Goal: Transaction & Acquisition: Purchase product/service

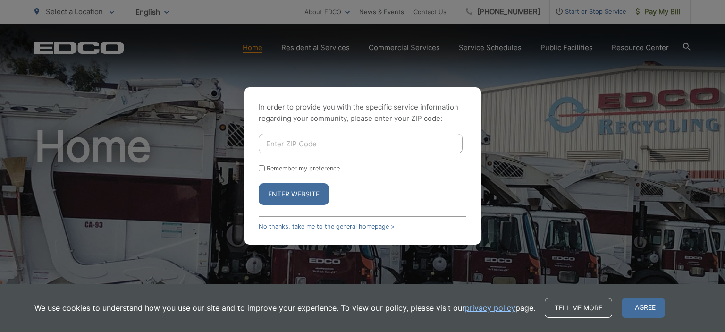
click at [306, 143] on input "Enter ZIP Code" at bounding box center [361, 144] width 204 height 20
type input "92110"
click at [295, 190] on button "Enter Website" at bounding box center [294, 194] width 70 height 22
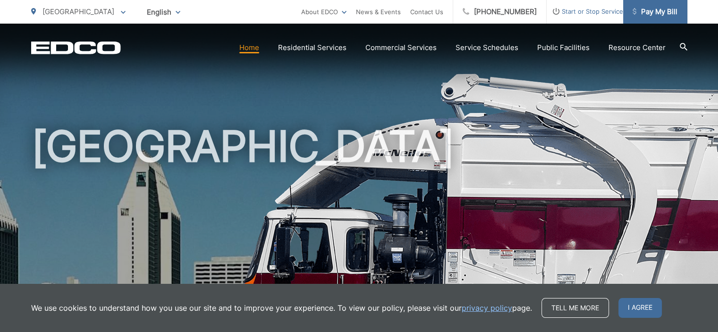
click at [663, 14] on span "Pay My Bill" at bounding box center [655, 11] width 45 height 11
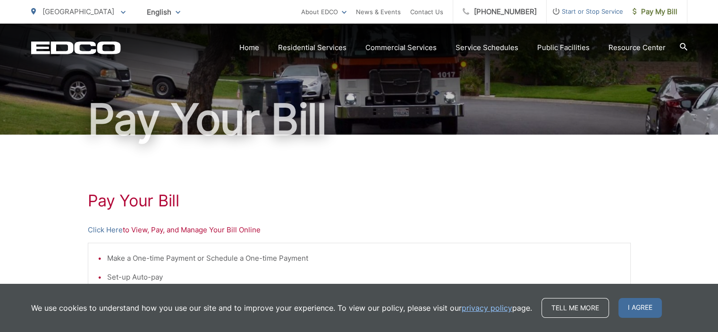
scroll to position [94, 0]
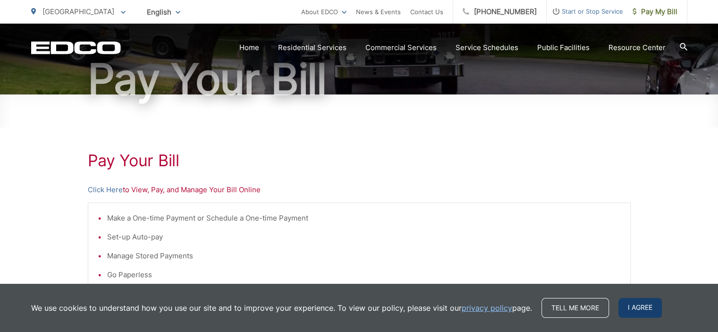
click at [636, 305] on span "I agree" at bounding box center [640, 308] width 43 height 20
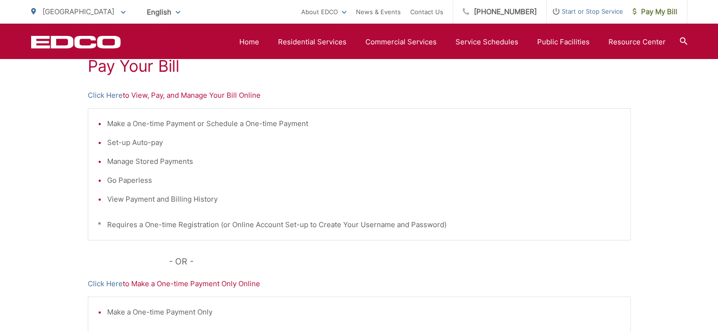
scroll to position [283, 0]
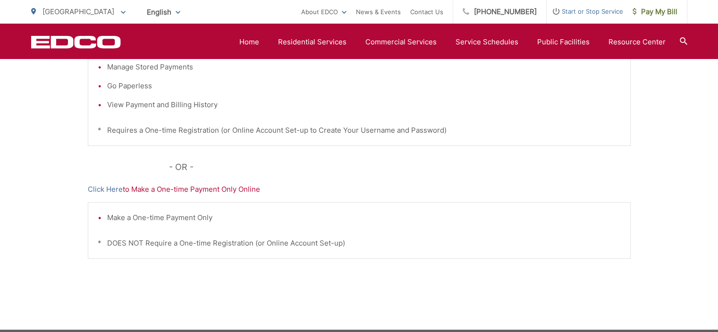
click at [204, 188] on p "Click Here to Make a One-time Payment Only Online" at bounding box center [359, 189] width 543 height 11
click at [102, 186] on link "Click Here" at bounding box center [105, 189] width 35 height 11
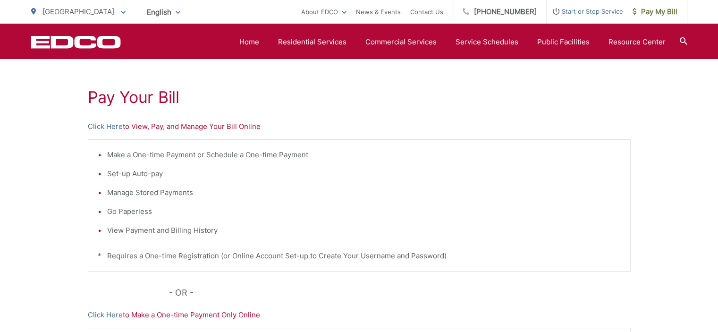
scroll to position [142, 0]
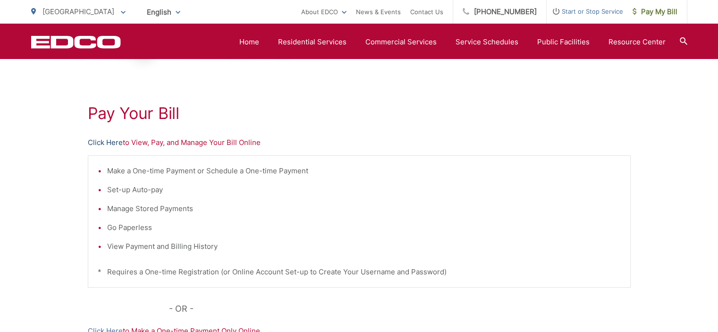
click at [99, 140] on link "Click Here" at bounding box center [105, 142] width 35 height 11
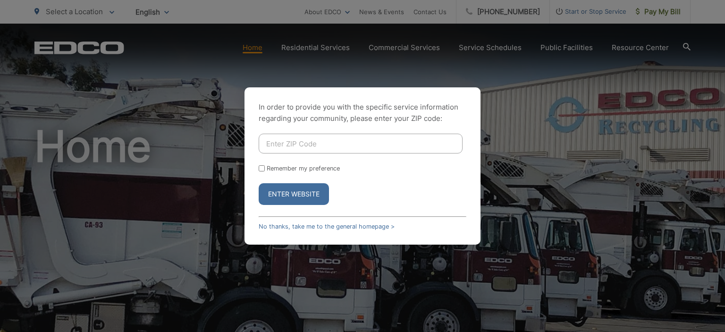
click at [335, 142] on input "Enter ZIP Code" at bounding box center [361, 144] width 204 height 20
type input "92110"
click at [280, 194] on button "Enter Website" at bounding box center [294, 194] width 70 height 22
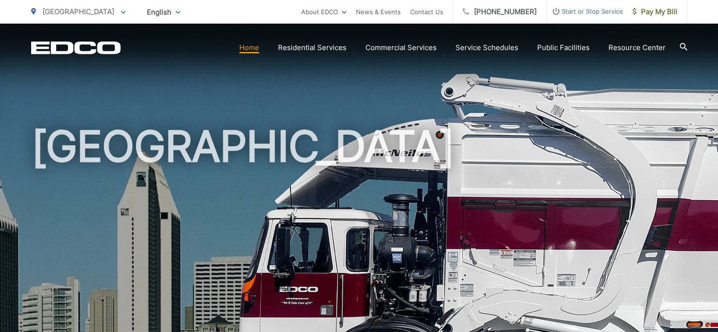
click at [255, 51] on link "Home" at bounding box center [249, 47] width 20 height 11
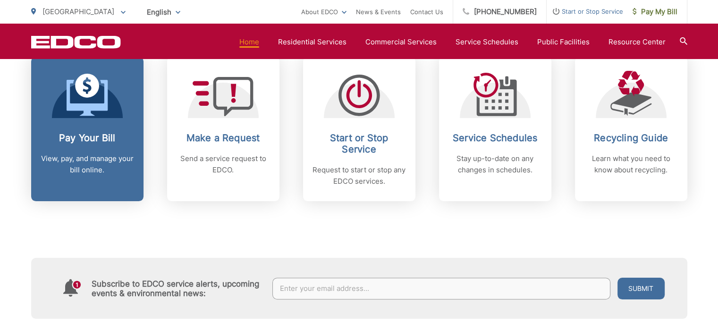
scroll to position [283, 0]
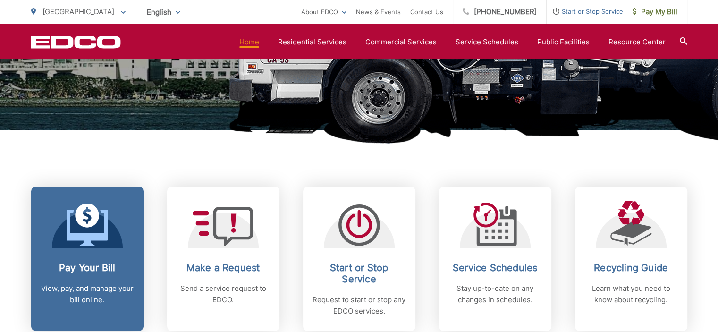
click at [87, 249] on link "Pay Your Bill View, pay, and manage your bill online." at bounding box center [87, 259] width 112 height 144
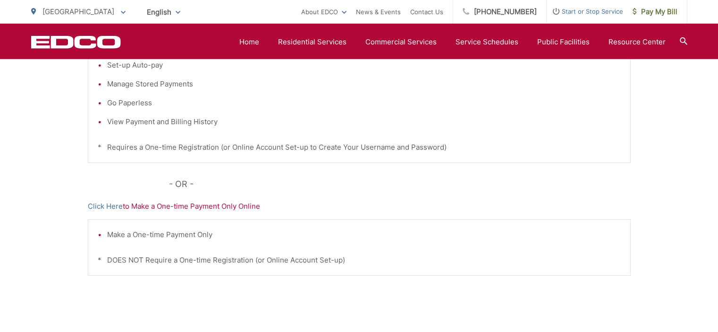
scroll to position [283, 0]
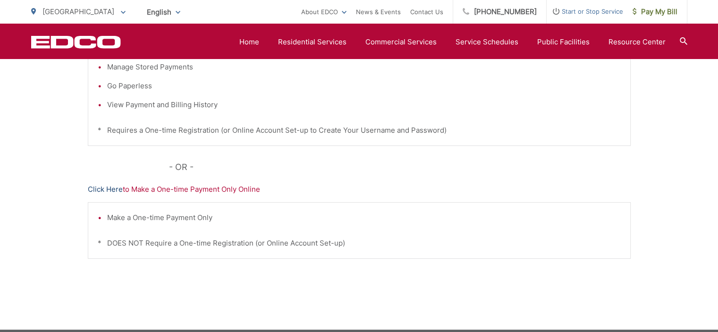
click at [106, 187] on link "Click Here" at bounding box center [105, 189] width 35 height 11
